Goal: Find specific page/section

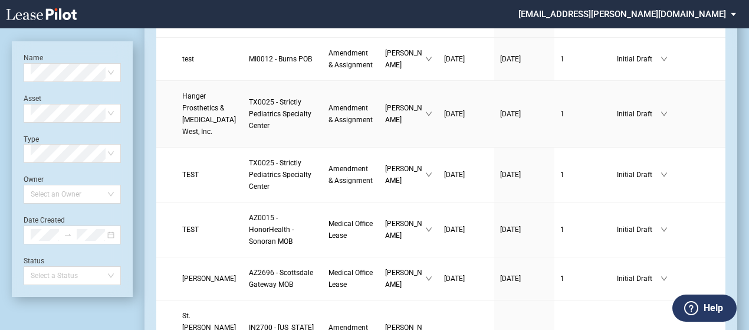
scroll to position [219, 0]
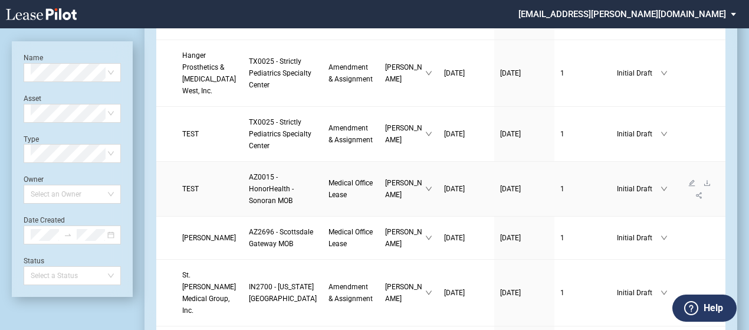
click at [211, 195] on link "TEST" at bounding box center [209, 189] width 55 height 12
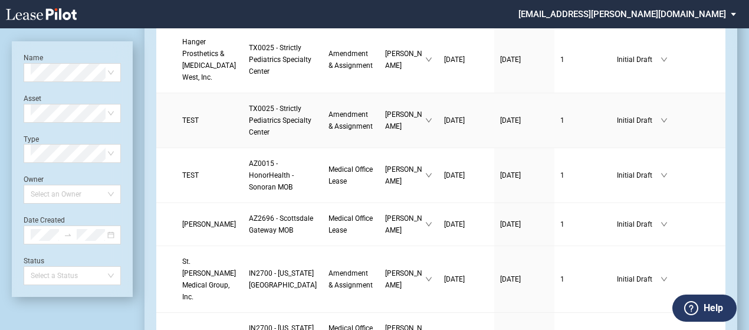
scroll to position [242, 0]
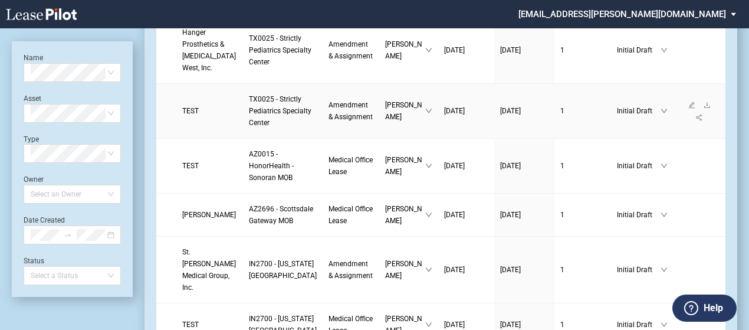
click at [328, 121] on span "Amendment & Assignment" at bounding box center [350, 111] width 44 height 20
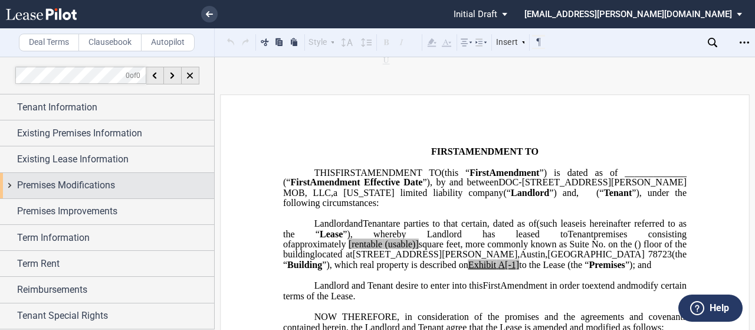
scroll to position [50, 0]
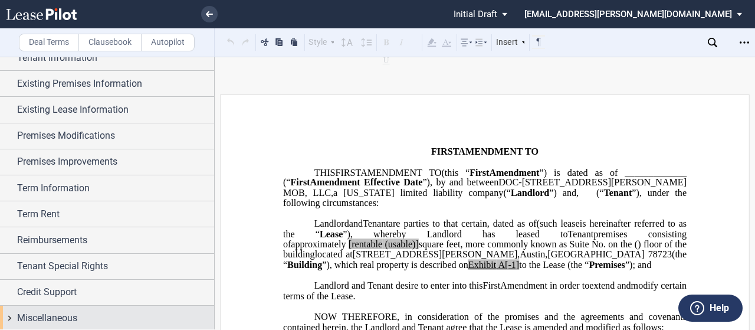
click at [9, 316] on div "Miscellaneous" at bounding box center [107, 317] width 214 height 25
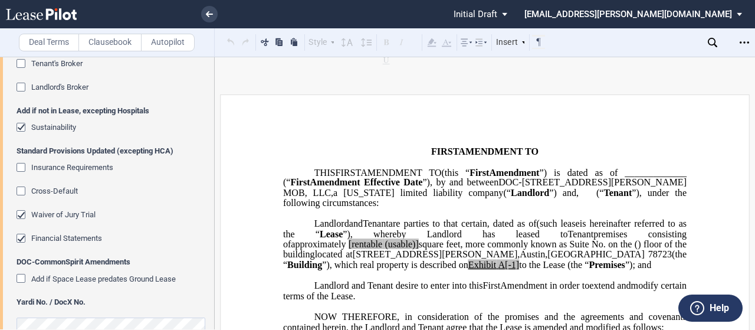
scroll to position [394, 0]
